Goal: Transaction & Acquisition: Obtain resource

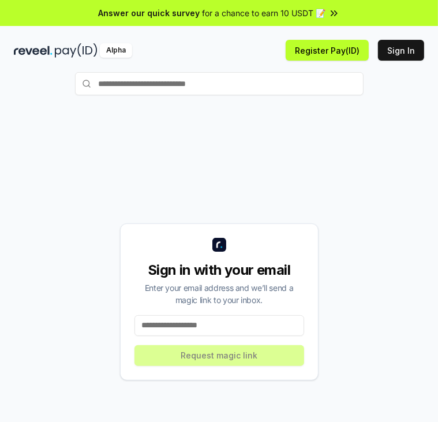
click at [238, 325] on input at bounding box center [219, 325] width 170 height 21
type input "**********"
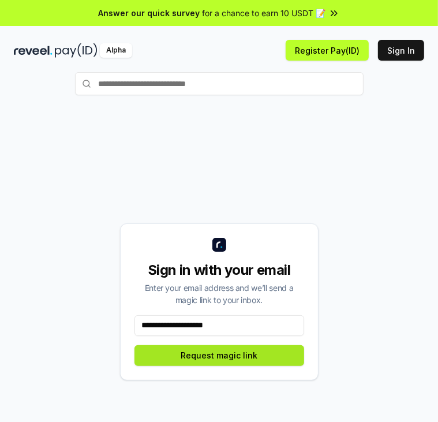
click at [254, 356] on button "Request magic link" at bounding box center [219, 355] width 170 height 21
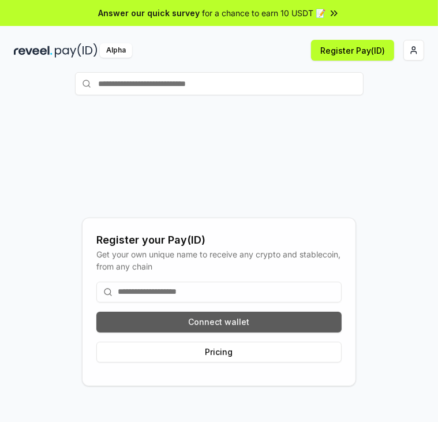
click at [261, 325] on button "Connect wallet" at bounding box center [218, 322] width 245 height 21
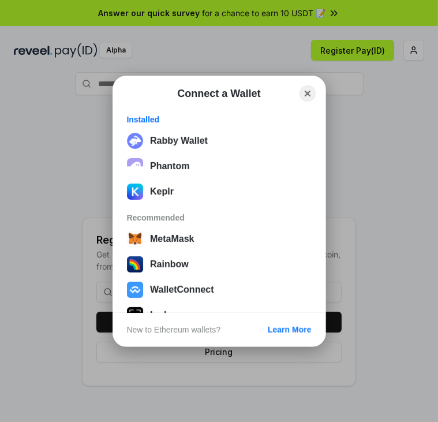
click at [367, 188] on div "Connect a Wallet Close Installed Rabby Wallet Phantom Keplr Recommended MetaMas…" at bounding box center [219, 211] width 669 height 653
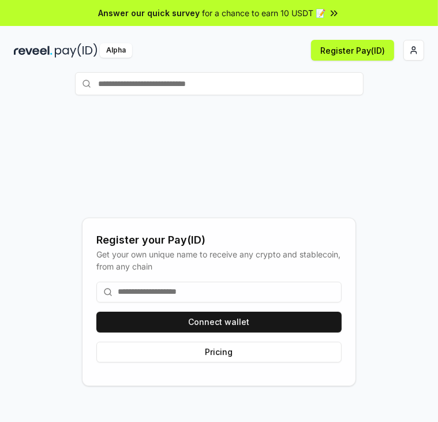
click at [261, 298] on input at bounding box center [218, 292] width 245 height 21
type input "*****"
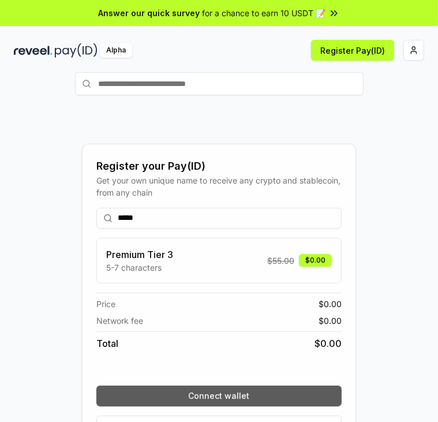
click at [291, 396] on button "Connect wallet" at bounding box center [218, 395] width 245 height 21
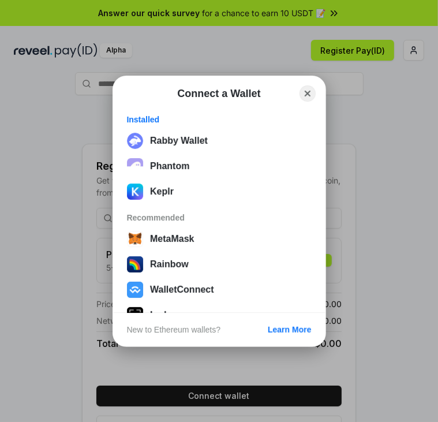
click at [353, 309] on div "Connect a Wallet Close Installed Rabby Wallet Phantom Keplr Recommended MetaMas…" at bounding box center [219, 211] width 669 height 653
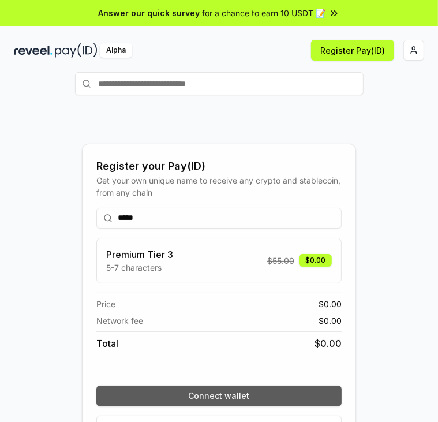
click at [261, 395] on button "Connect wallet" at bounding box center [218, 395] width 245 height 21
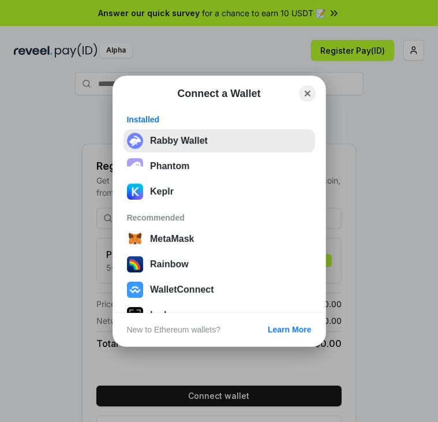
click at [229, 151] on button "Rabby Wallet" at bounding box center [219, 140] width 192 height 23
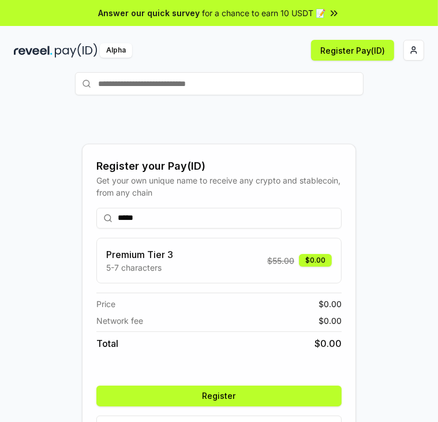
click at [425, 245] on div "Register your Pay(ID) Get your own unique name to receive any crypto and stable…" at bounding box center [219, 289] width 438 height 389
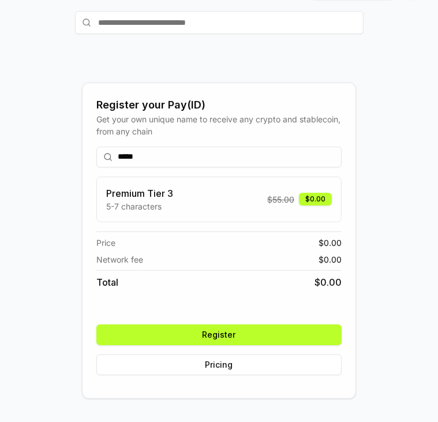
scroll to position [62, 0]
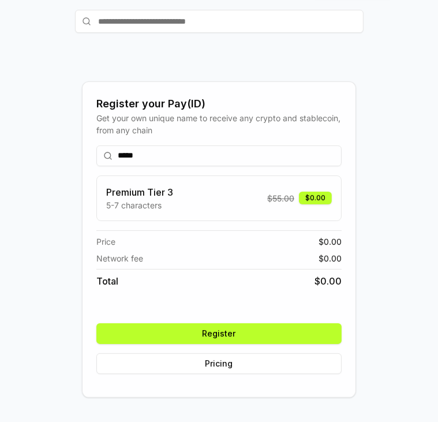
click at [284, 336] on button "Register" at bounding box center [218, 333] width 245 height 21
